Goal: Entertainment & Leisure: Browse casually

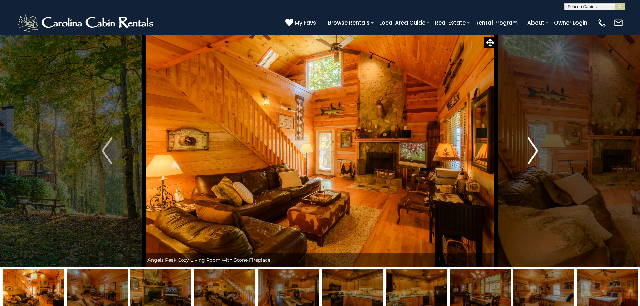
click at [535, 155] on img "Next" at bounding box center [533, 150] width 10 height 27
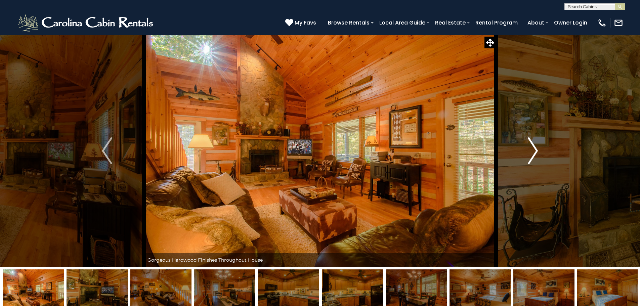
click at [535, 155] on img "Next" at bounding box center [533, 150] width 10 height 27
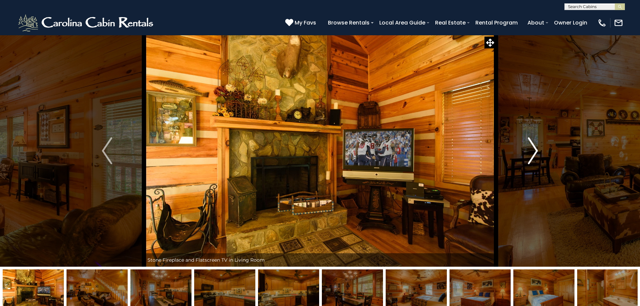
click at [535, 155] on img "Next" at bounding box center [533, 150] width 10 height 27
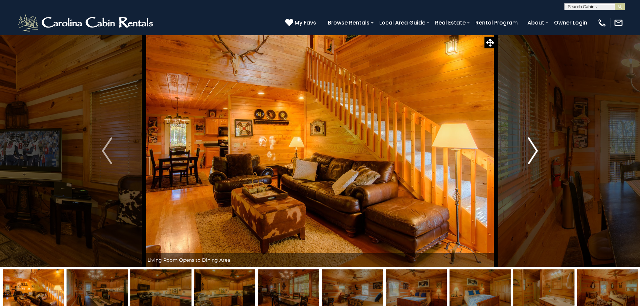
click at [535, 155] on img "Next" at bounding box center [533, 150] width 10 height 27
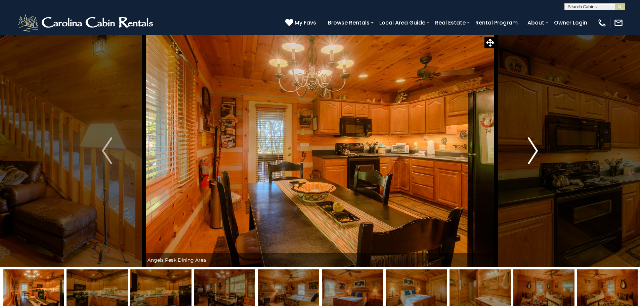
click at [535, 155] on img "Next" at bounding box center [533, 150] width 10 height 27
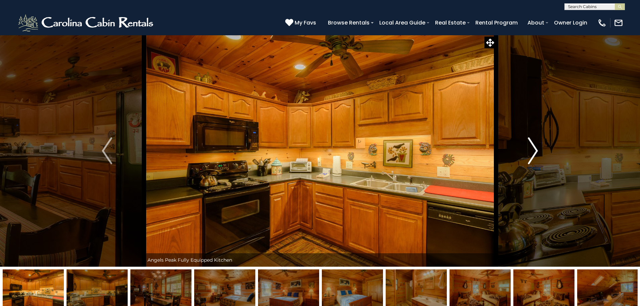
click at [535, 155] on img "Next" at bounding box center [533, 150] width 10 height 27
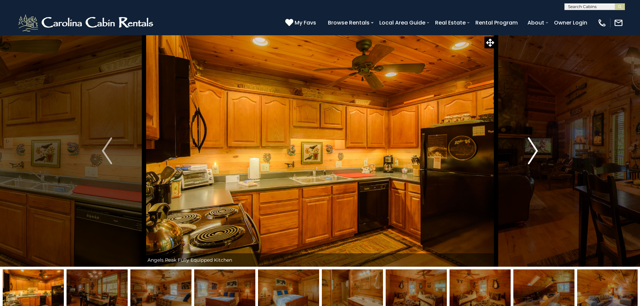
click at [535, 155] on img "Next" at bounding box center [533, 150] width 10 height 27
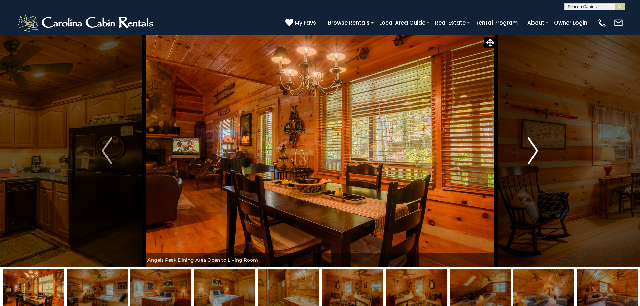
click at [535, 155] on img "Next" at bounding box center [533, 150] width 10 height 27
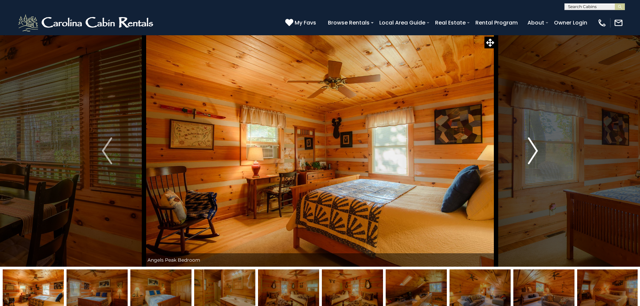
click at [535, 155] on img "Next" at bounding box center [533, 150] width 10 height 27
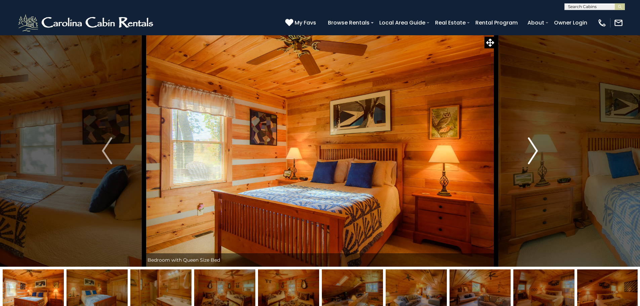
click at [535, 155] on img "Next" at bounding box center [533, 150] width 10 height 27
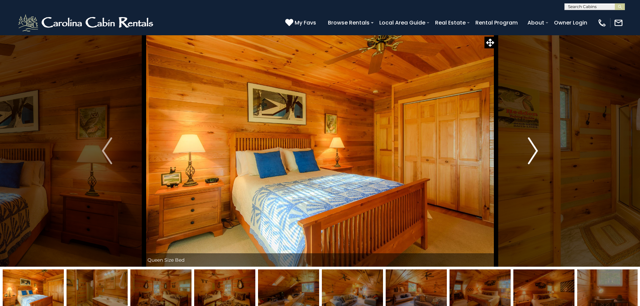
click at [535, 155] on img "Next" at bounding box center [533, 150] width 10 height 27
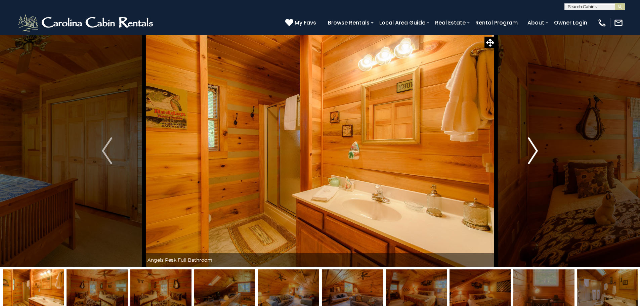
click at [535, 155] on img "Next" at bounding box center [533, 150] width 10 height 27
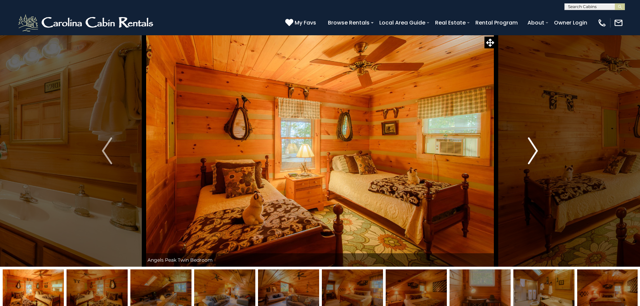
click at [535, 155] on img "Next" at bounding box center [533, 150] width 10 height 27
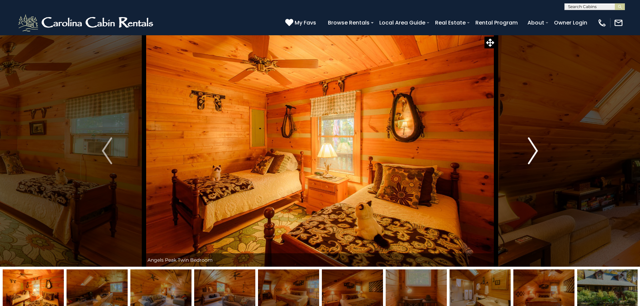
click at [535, 155] on img "Next" at bounding box center [533, 150] width 10 height 27
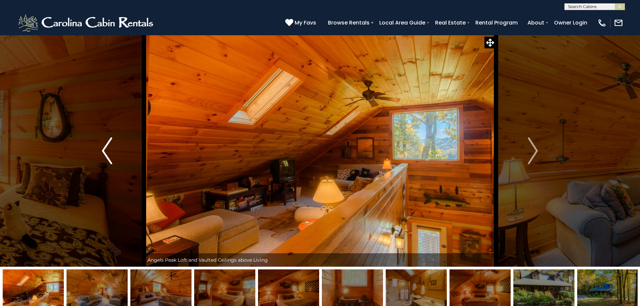
click at [108, 147] on img "Previous" at bounding box center [107, 150] width 10 height 27
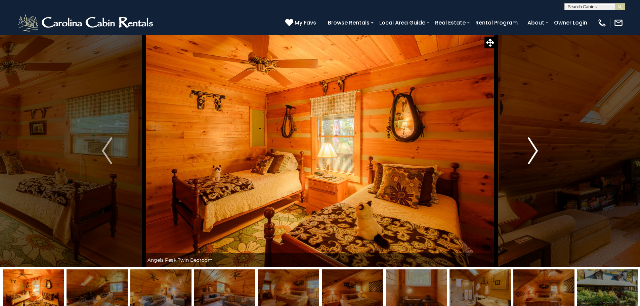
click at [534, 152] on img "Next" at bounding box center [533, 150] width 10 height 27
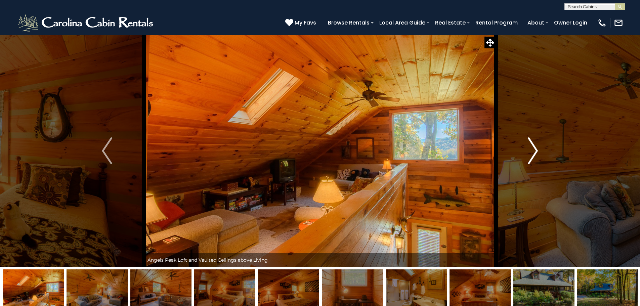
click at [534, 152] on img "Next" at bounding box center [533, 150] width 10 height 27
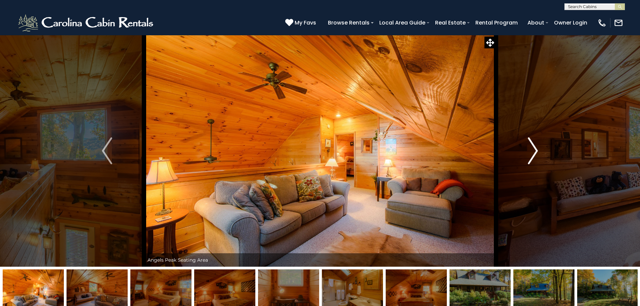
click at [534, 152] on img "Next" at bounding box center [533, 150] width 10 height 27
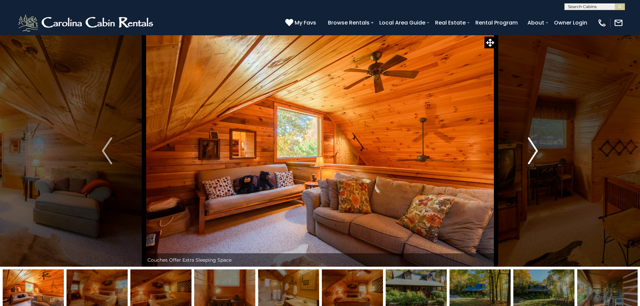
click at [534, 152] on img "Next" at bounding box center [533, 150] width 10 height 27
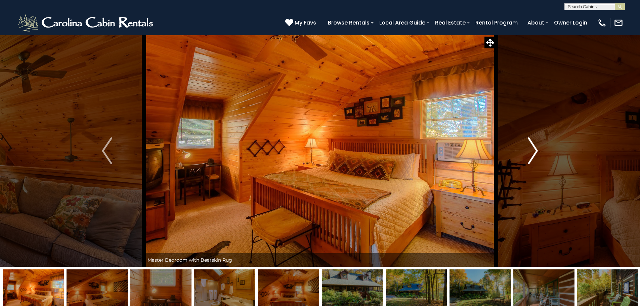
click at [534, 152] on img "Next" at bounding box center [533, 150] width 10 height 27
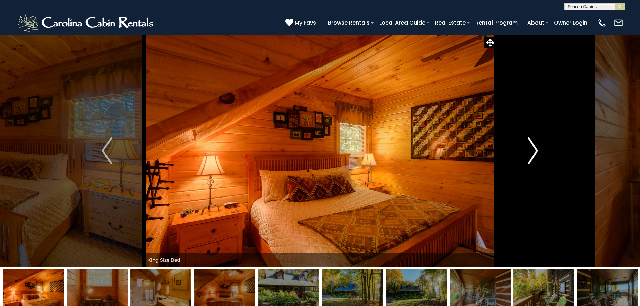
click at [534, 152] on img "Next" at bounding box center [533, 150] width 10 height 27
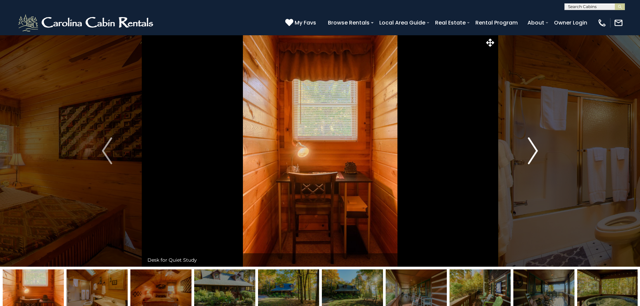
click at [534, 152] on img "Next" at bounding box center [533, 150] width 10 height 27
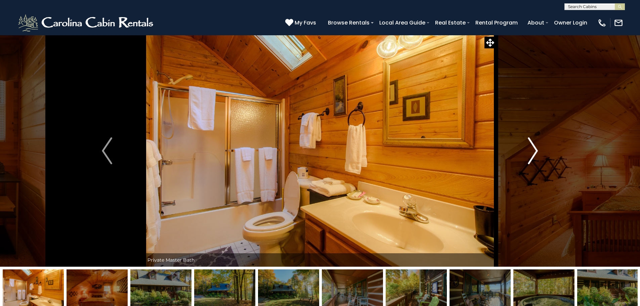
click at [534, 152] on img "Next" at bounding box center [533, 150] width 10 height 27
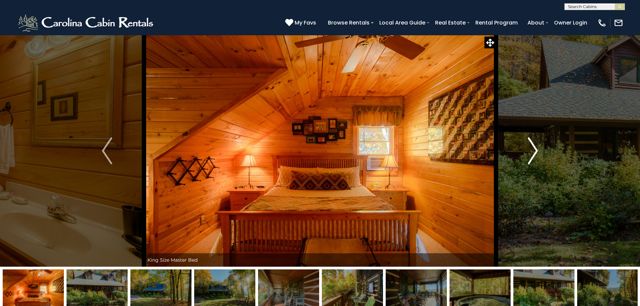
click at [534, 152] on img "Next" at bounding box center [533, 150] width 10 height 27
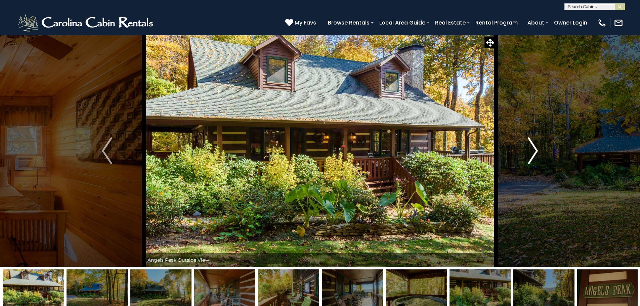
click at [534, 152] on img "Next" at bounding box center [533, 150] width 10 height 27
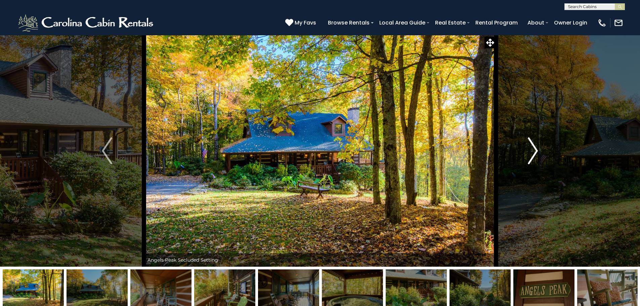
click at [534, 152] on img "Next" at bounding box center [533, 150] width 10 height 27
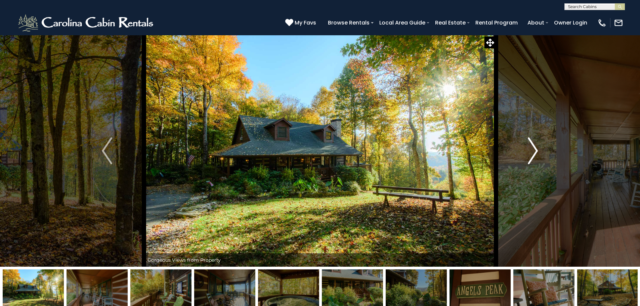
click at [534, 152] on img "Next" at bounding box center [533, 150] width 10 height 27
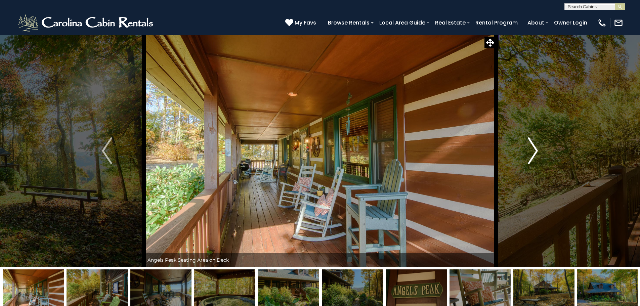
click at [534, 152] on img "Next" at bounding box center [533, 150] width 10 height 27
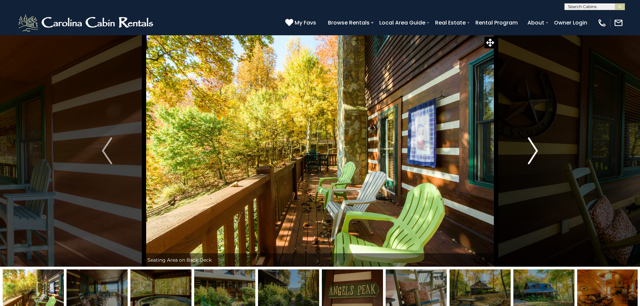
click at [534, 152] on img "Next" at bounding box center [533, 150] width 10 height 27
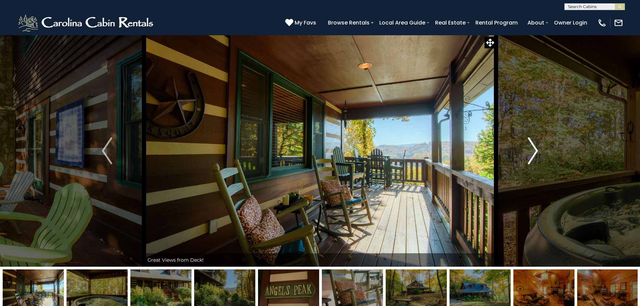
click at [534, 152] on img "Next" at bounding box center [533, 150] width 10 height 27
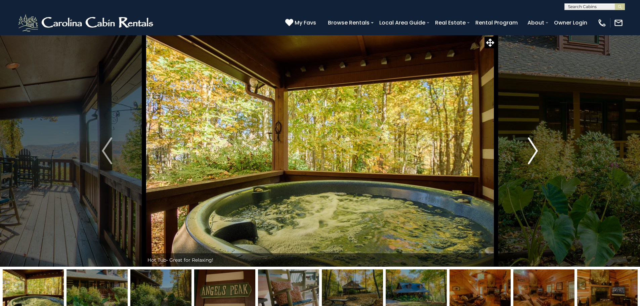
click at [534, 152] on img "Next" at bounding box center [533, 150] width 10 height 27
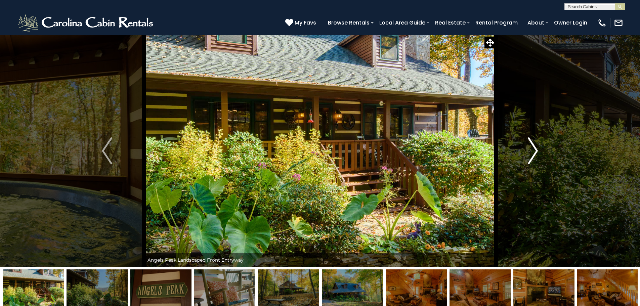
click at [534, 152] on img "Next" at bounding box center [533, 150] width 10 height 27
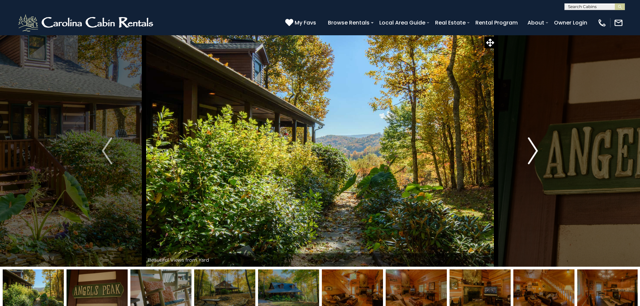
click at [534, 152] on img "Next" at bounding box center [533, 150] width 10 height 27
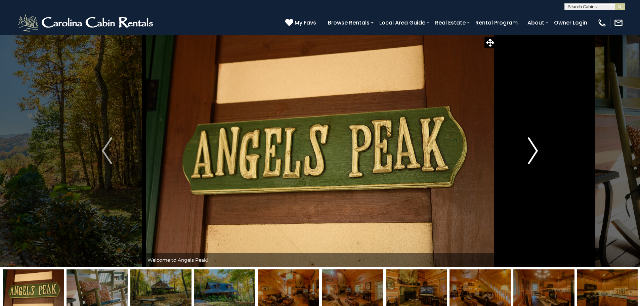
click at [534, 152] on img "Next" at bounding box center [533, 150] width 10 height 27
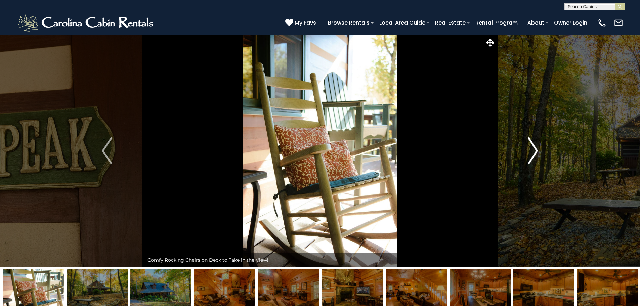
click at [534, 152] on img "Next" at bounding box center [533, 150] width 10 height 27
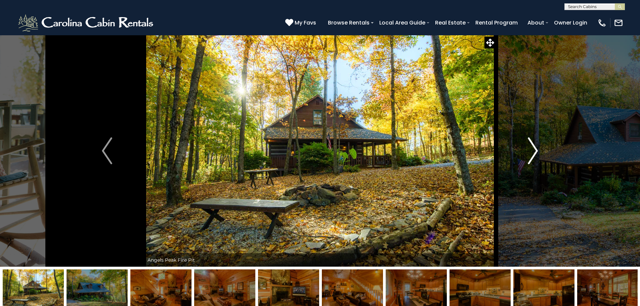
click at [534, 152] on img "Next" at bounding box center [533, 150] width 10 height 27
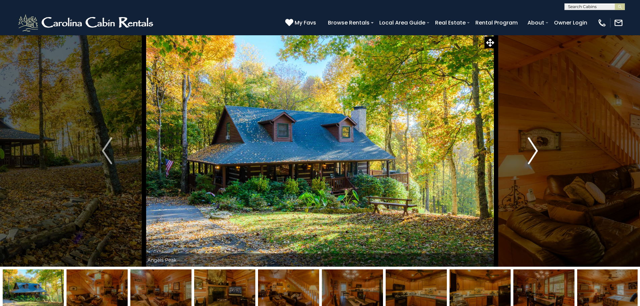
click at [534, 152] on img "Next" at bounding box center [533, 150] width 10 height 27
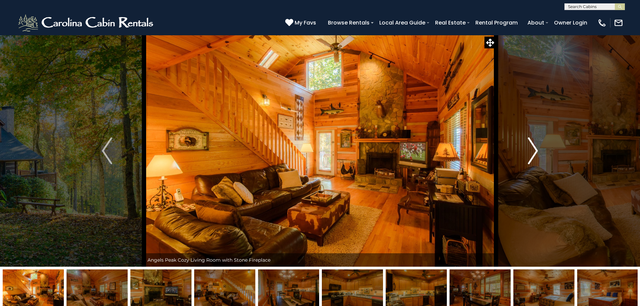
click at [534, 152] on img "Next" at bounding box center [533, 150] width 10 height 27
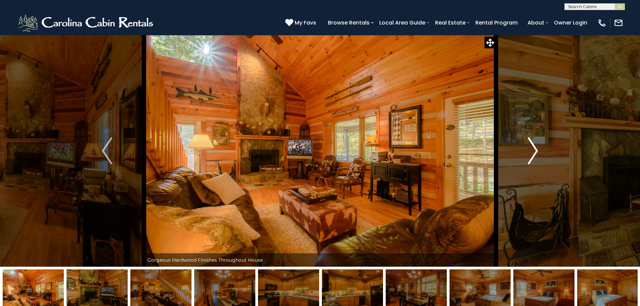
click at [534, 152] on img "Next" at bounding box center [533, 150] width 10 height 27
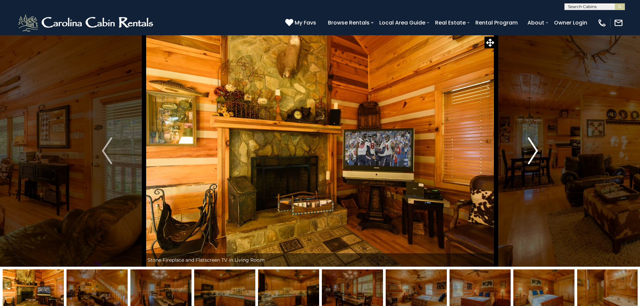
click at [537, 152] on img "Next" at bounding box center [533, 150] width 10 height 27
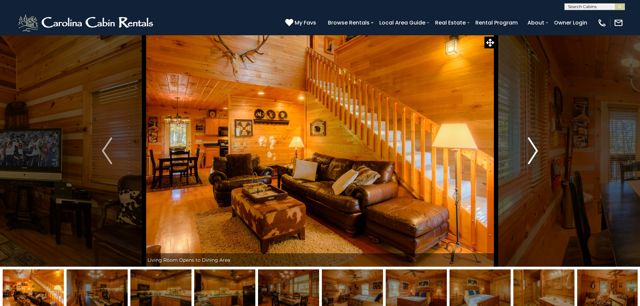
click at [537, 152] on img "Next" at bounding box center [533, 150] width 10 height 27
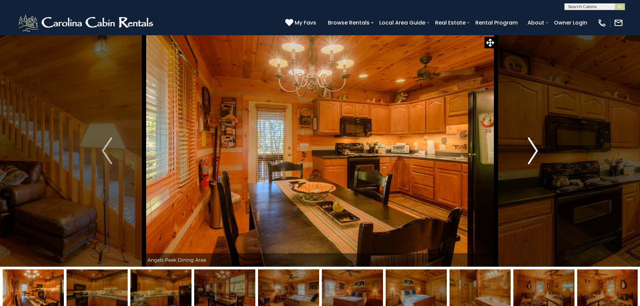
click at [537, 152] on img "Next" at bounding box center [533, 150] width 10 height 27
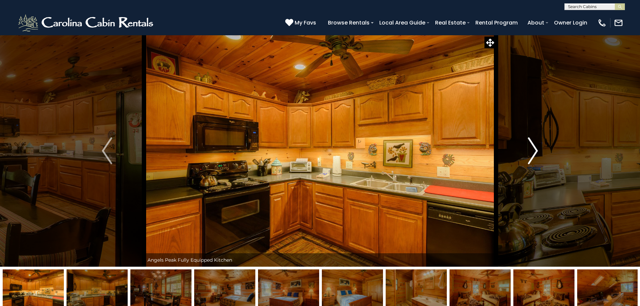
click at [537, 152] on img "Next" at bounding box center [533, 150] width 10 height 27
